Goal: Register for event/course

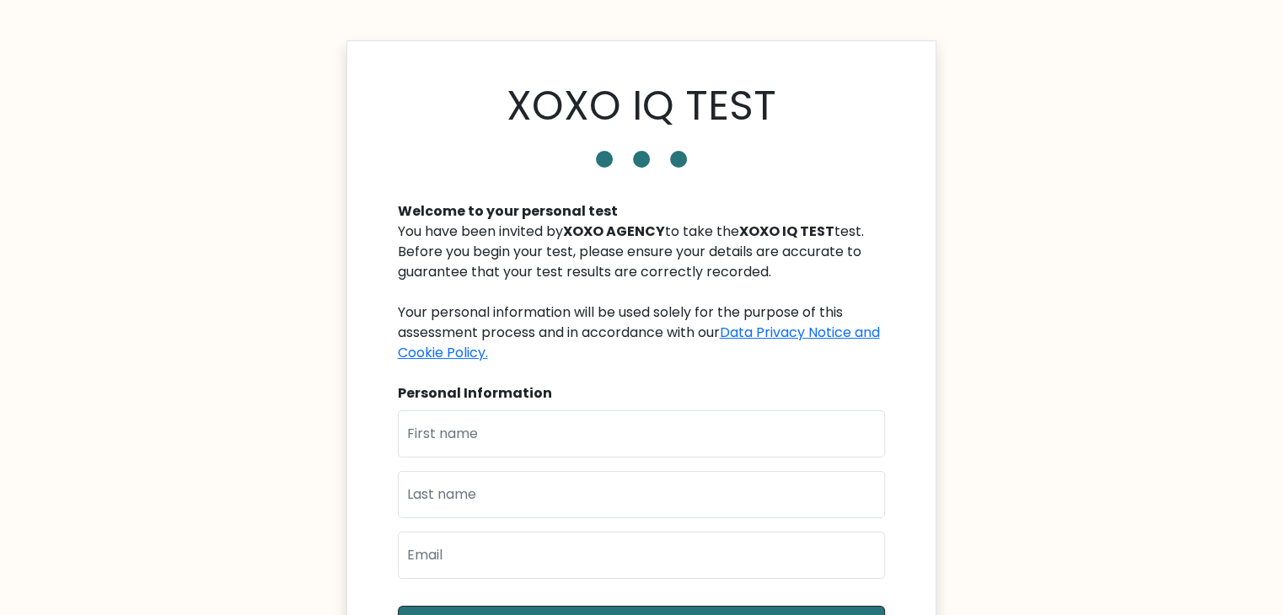
click at [442, 274] on div "You have been invited by XOXO AGENCY to take the XOXO IQ TEST test. Before you …" at bounding box center [641, 293] width 487 height 142
click at [486, 256] on div "You have been invited by XOXO AGENCY to take the XOXO IQ TEST test. Before you …" at bounding box center [641, 293] width 487 height 142
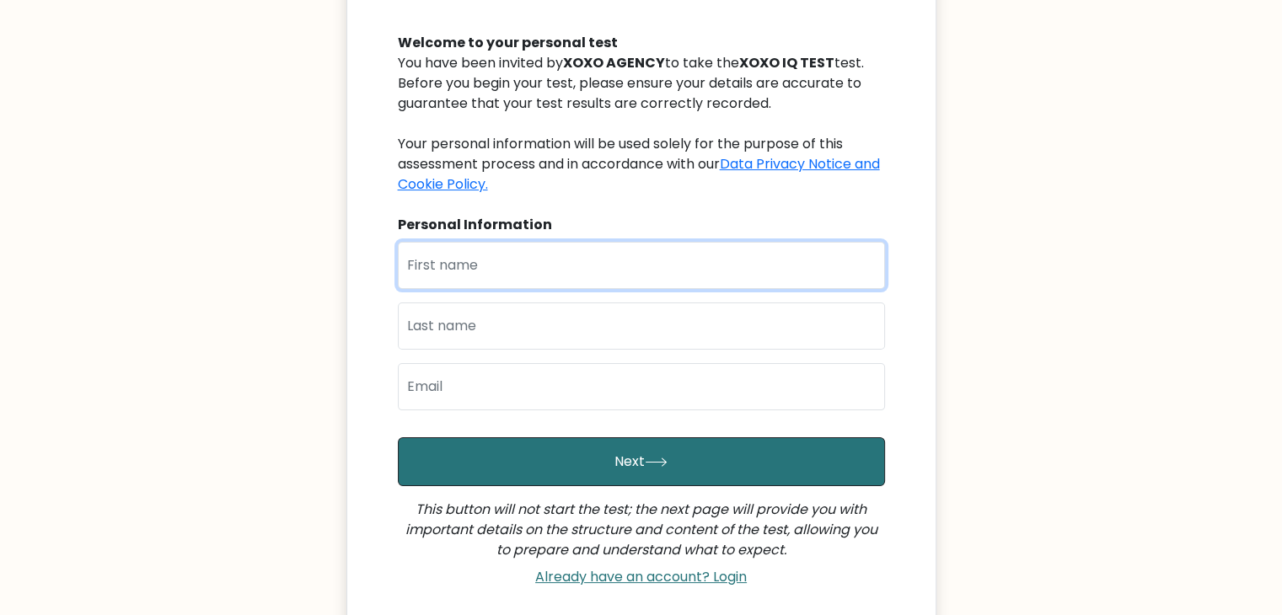
click at [528, 268] on input "text" at bounding box center [641, 265] width 487 height 47
type input "Diwata"
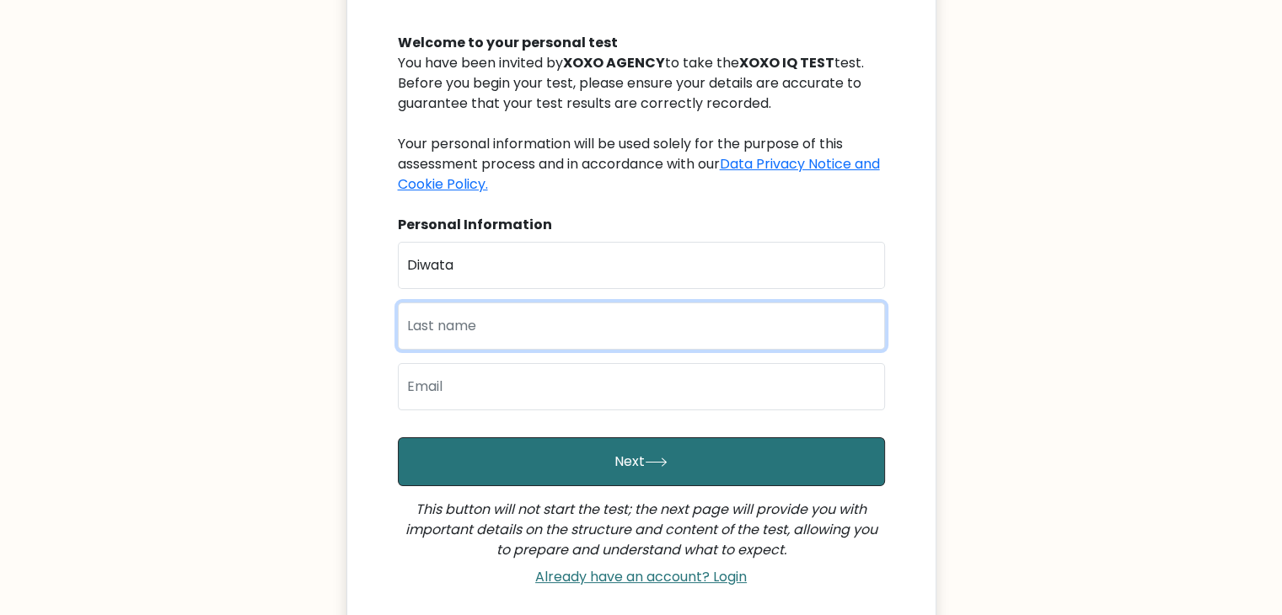
type input "Angeles"
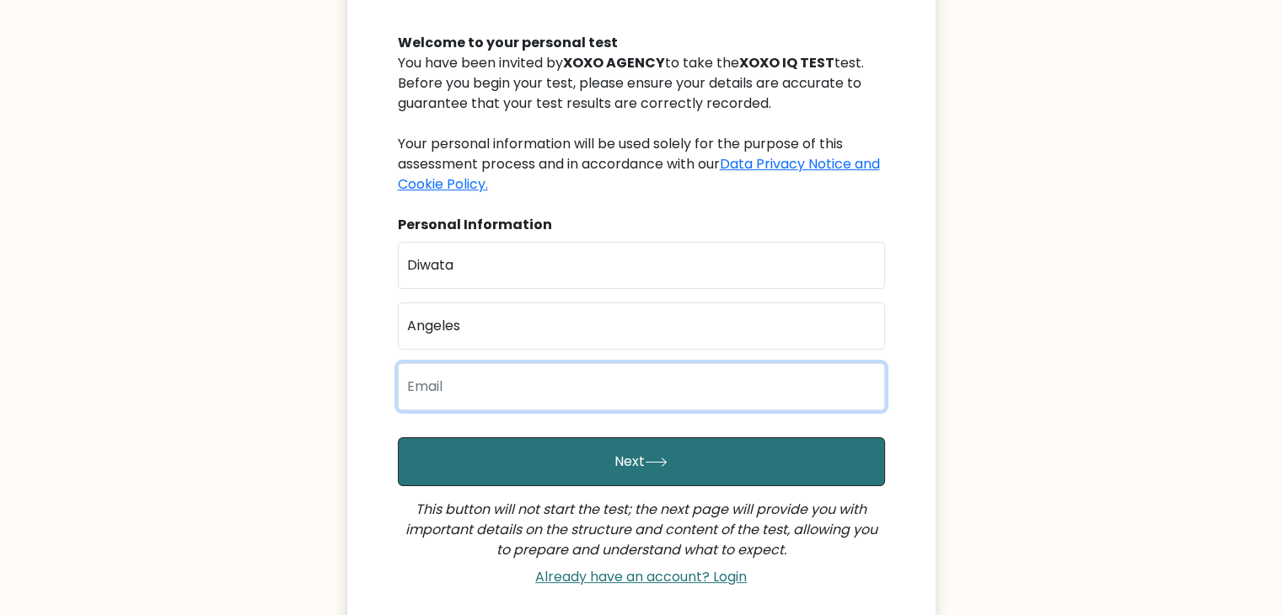
click at [486, 383] on input "email" at bounding box center [641, 386] width 487 height 47
click at [541, 385] on input "[EMAIL_ADDRESS][DOMAIN_NAME]" at bounding box center [641, 386] width 487 height 47
click at [630, 396] on input "[EMAIL_ADDRESS][DOMAIN_NAME]" at bounding box center [641, 386] width 487 height 47
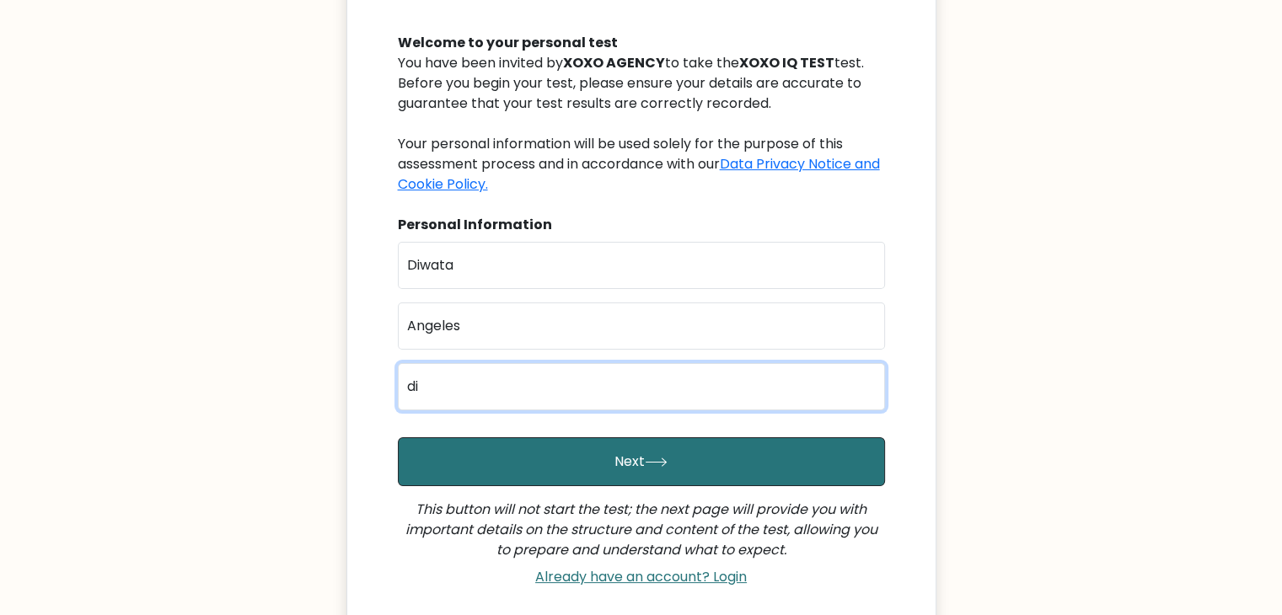
type input "[EMAIL_ADDRESS][DOMAIN_NAME]"
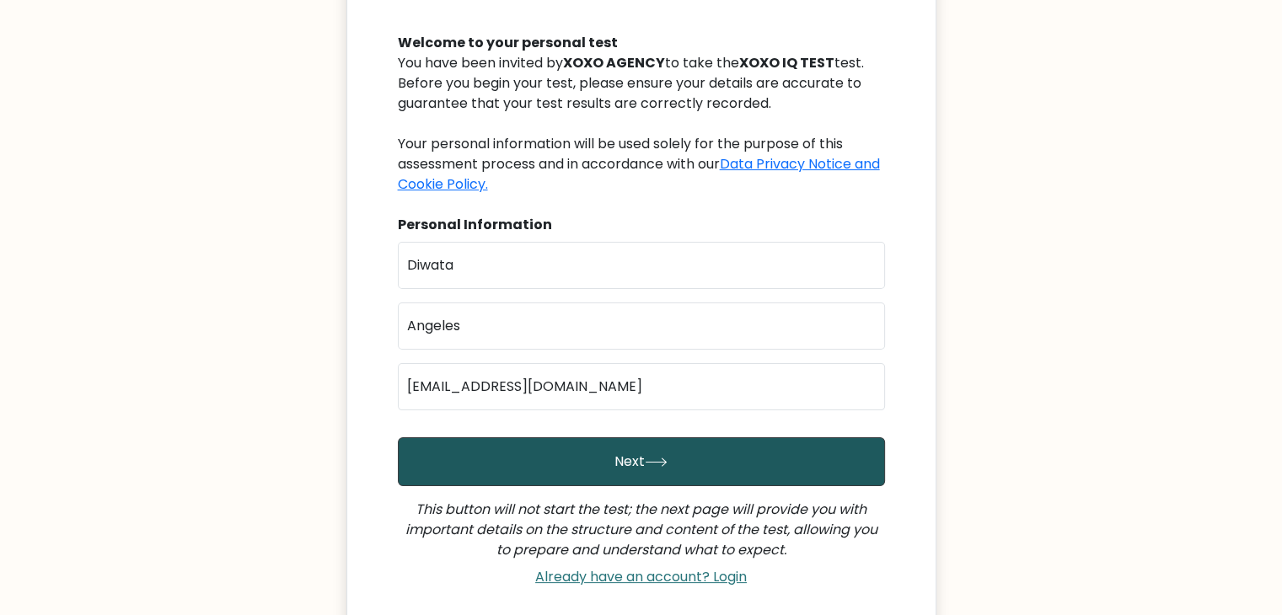
click at [619, 460] on button "Next" at bounding box center [641, 462] width 487 height 49
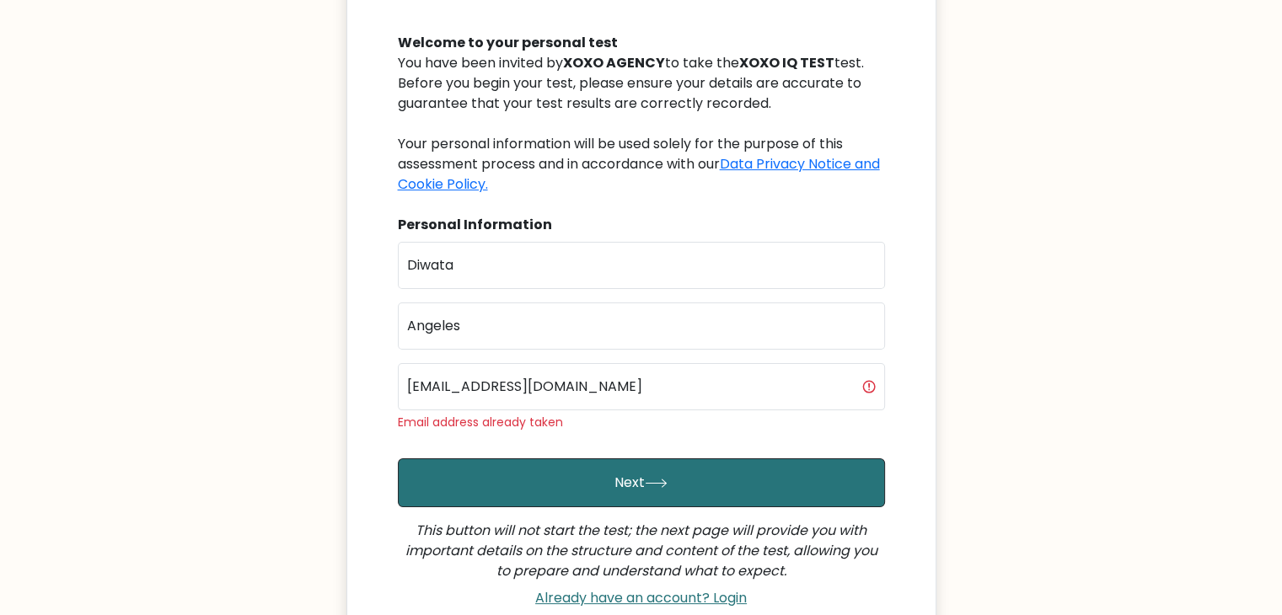
scroll to position [352, 0]
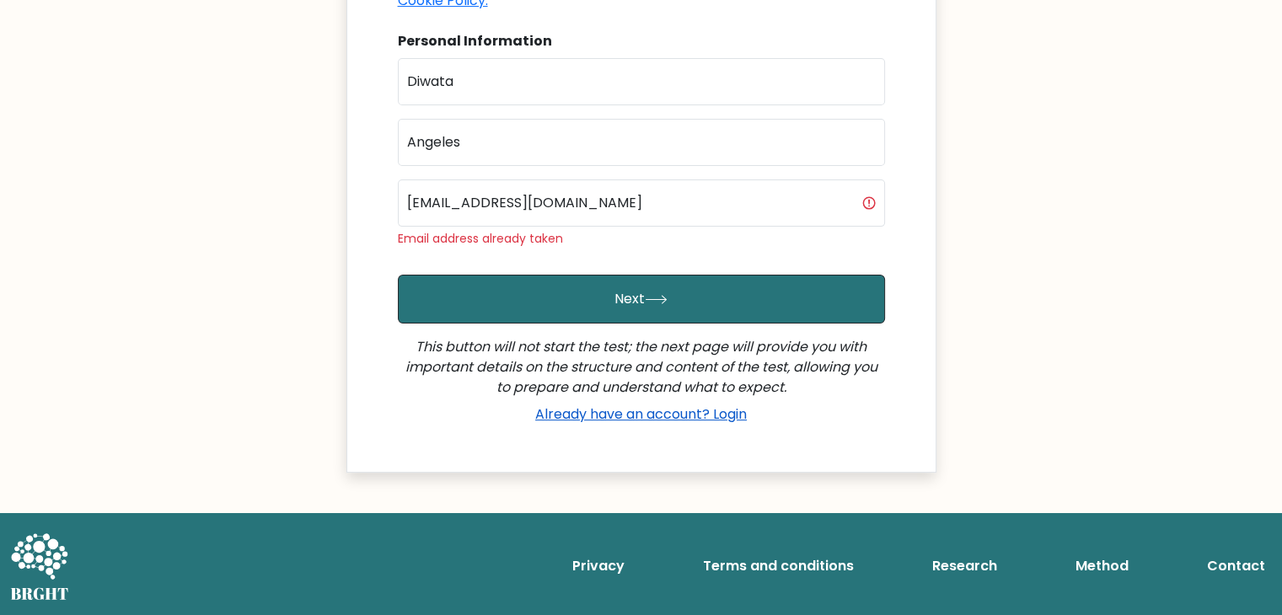
click at [728, 415] on link "Already have an account? Login" at bounding box center [641, 414] width 225 height 19
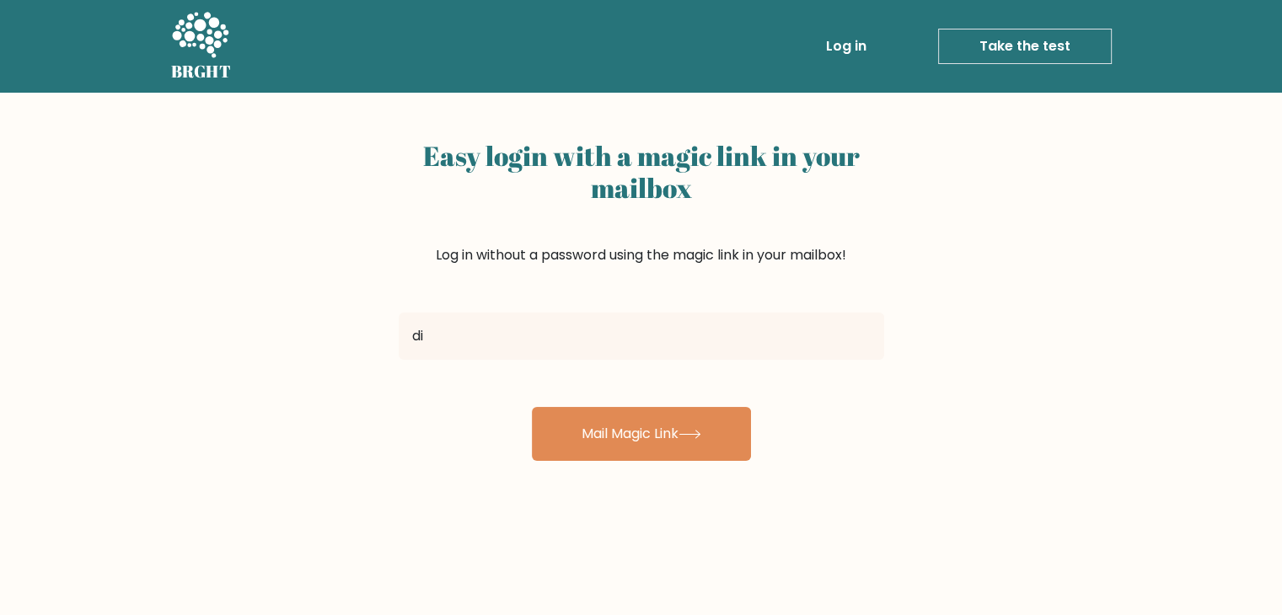
type input "[EMAIL_ADDRESS][DOMAIN_NAME]"
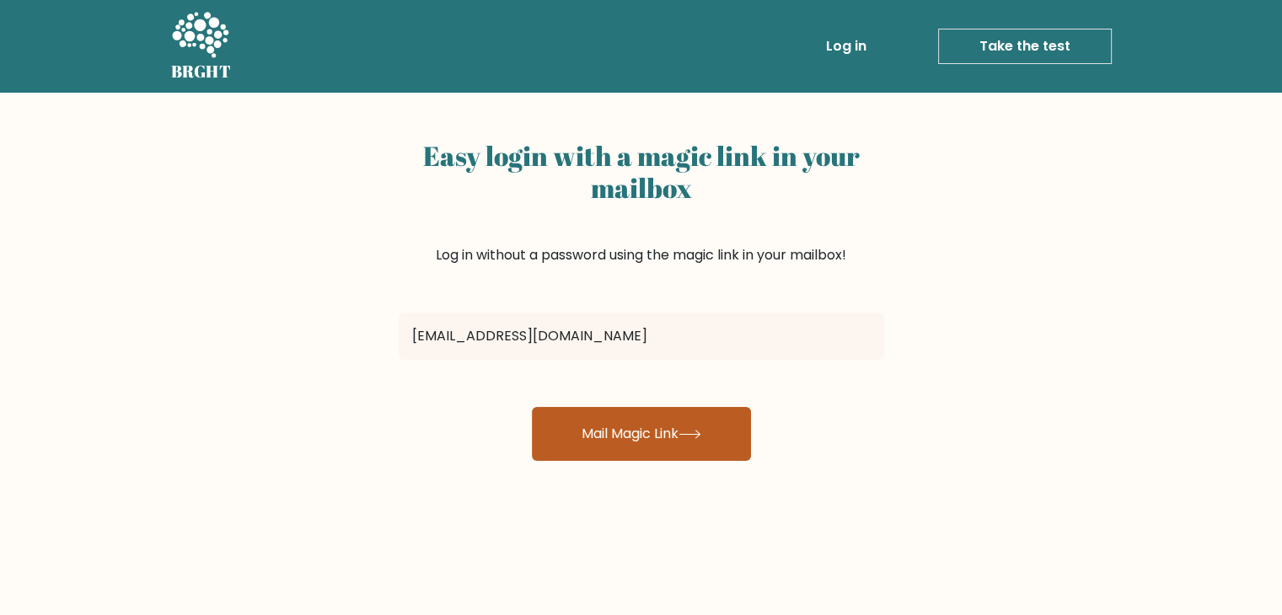
click at [612, 437] on button "Mail Magic Link" at bounding box center [641, 434] width 219 height 54
